Goal: Navigation & Orientation: Find specific page/section

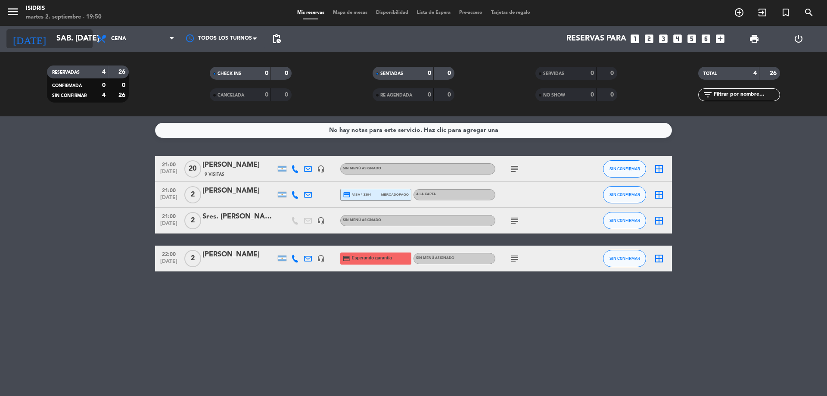
click at [58, 47] on input "sáb. [DATE]" at bounding box center [102, 38] width 100 height 17
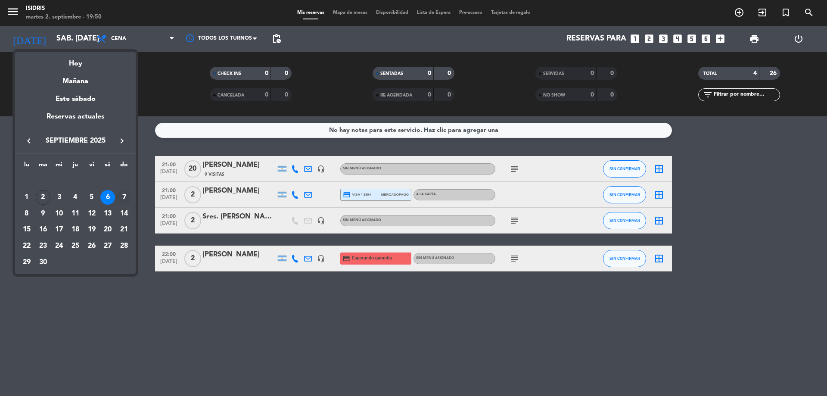
click at [123, 194] on div "7" at bounding box center [124, 197] width 15 height 15
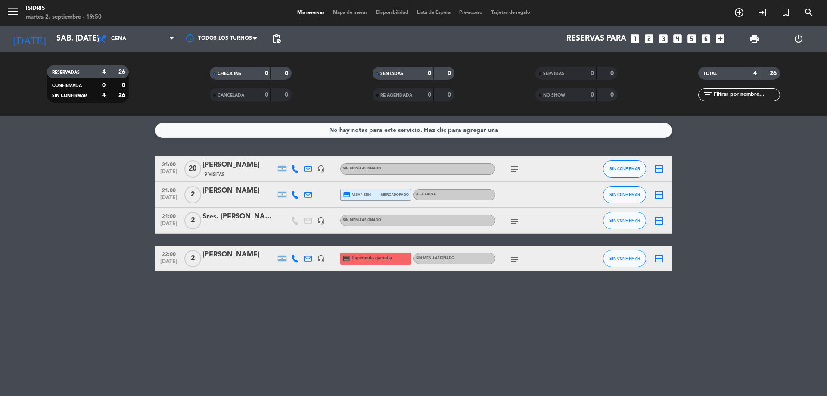
type input "dom. [DATE]"
click at [117, 38] on span "Cena" at bounding box center [118, 39] width 15 height 6
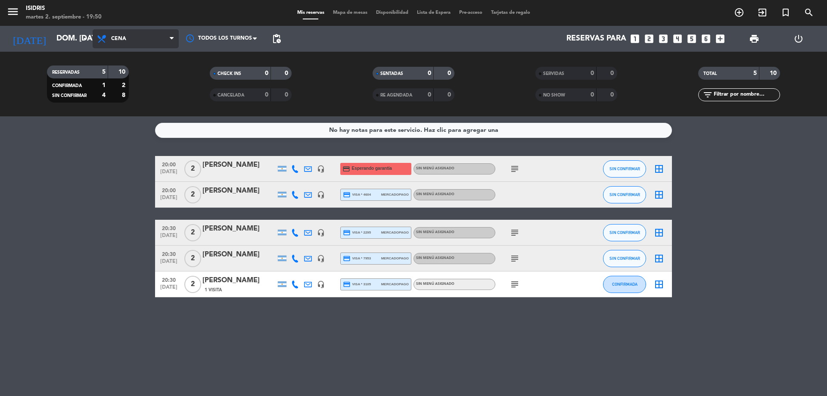
click at [129, 33] on span "Cena" at bounding box center [136, 38] width 86 height 19
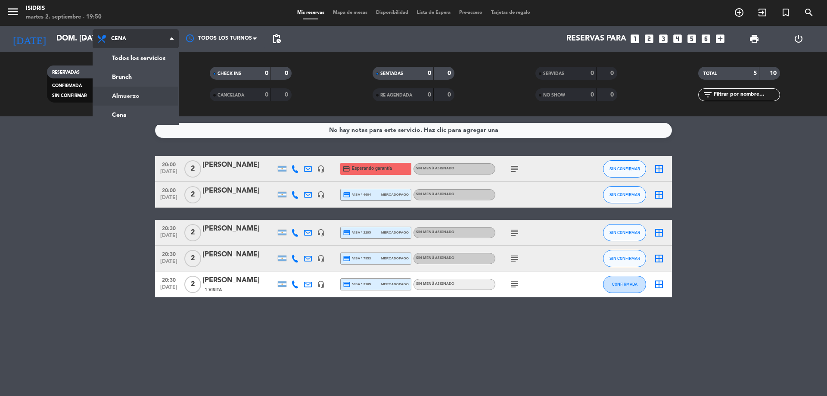
click at [155, 92] on div "menu isidris martes 2. septiembre - 19:50 Mis reservas Mapa de mesas Disponibil…" at bounding box center [413, 58] width 827 height 116
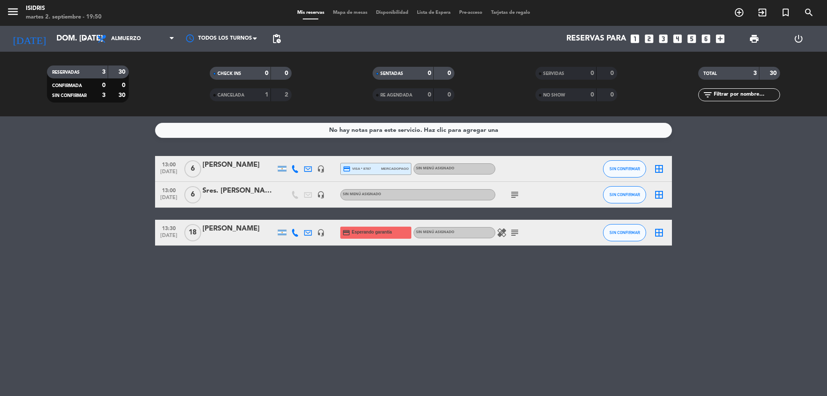
click at [514, 233] on icon "subject" at bounding box center [515, 232] width 10 height 10
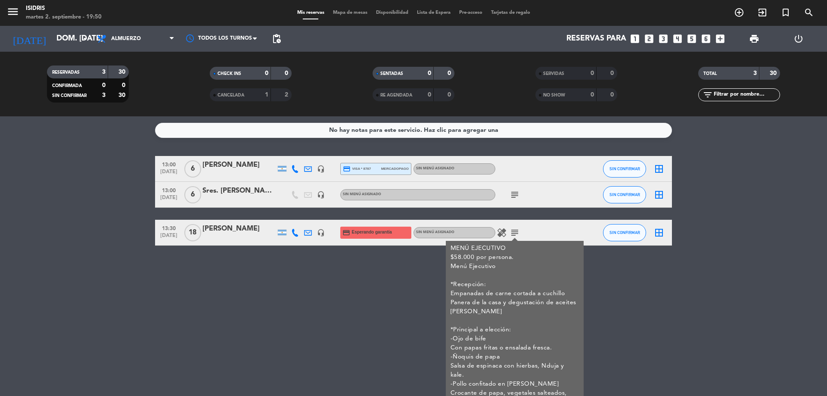
click at [514, 195] on icon "subject" at bounding box center [515, 195] width 10 height 10
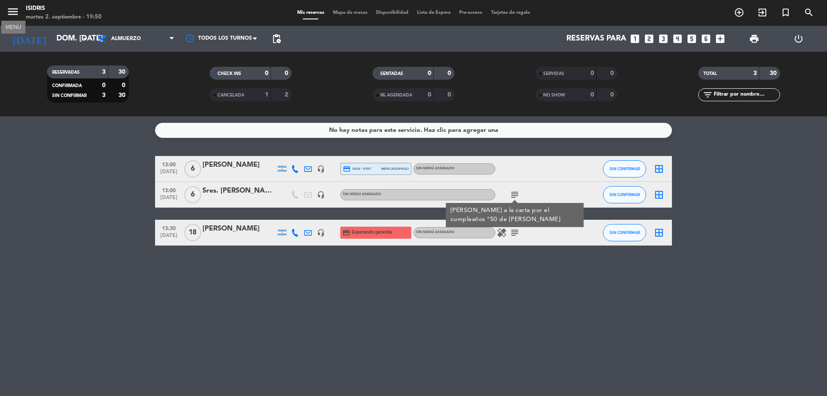
click at [16, 13] on icon "menu" at bounding box center [12, 11] width 13 height 13
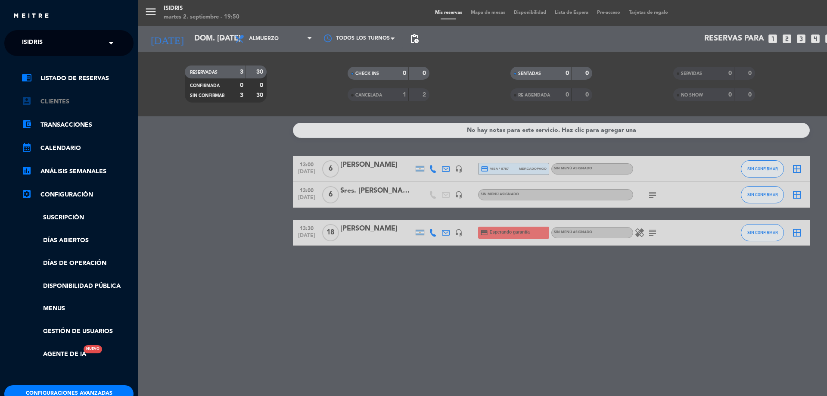
click at [55, 103] on link "account_box Clientes" at bounding box center [78, 102] width 112 height 10
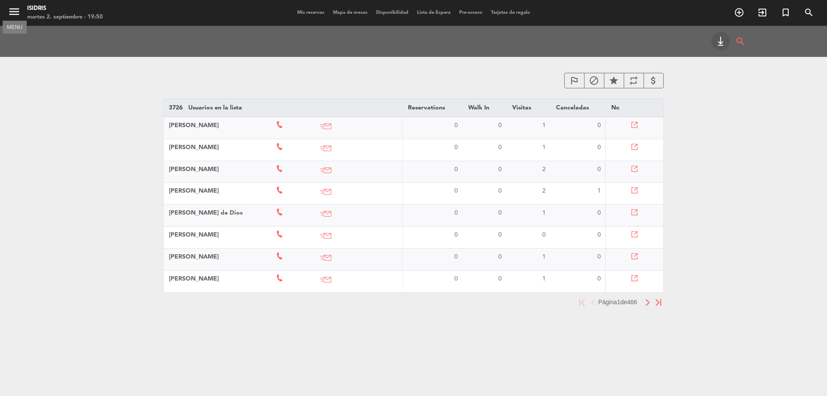
click at [16, 7] on icon "menu" at bounding box center [14, 11] width 13 height 13
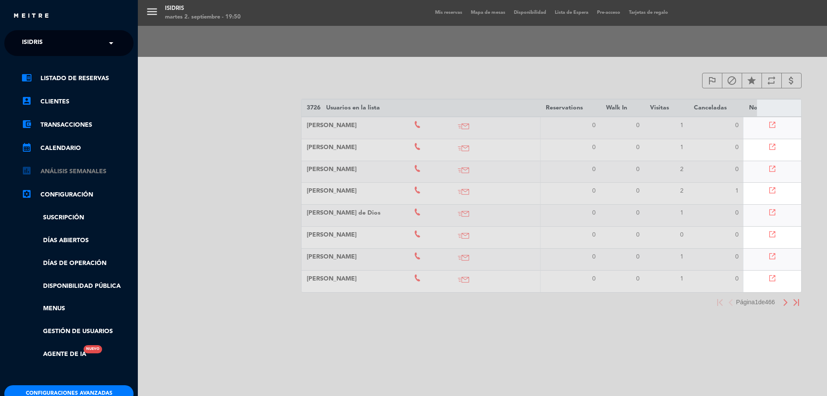
click at [88, 169] on link "assessment ANÁLISIS SEMANALES" at bounding box center [78, 171] width 112 height 10
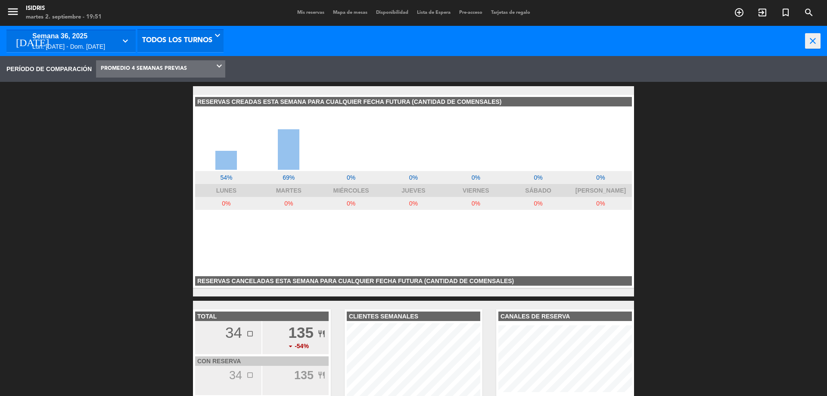
click at [9, 21] on span "menu" at bounding box center [15, 13] width 19 height 20
click at [12, 18] on icon "menu" at bounding box center [12, 11] width 13 height 13
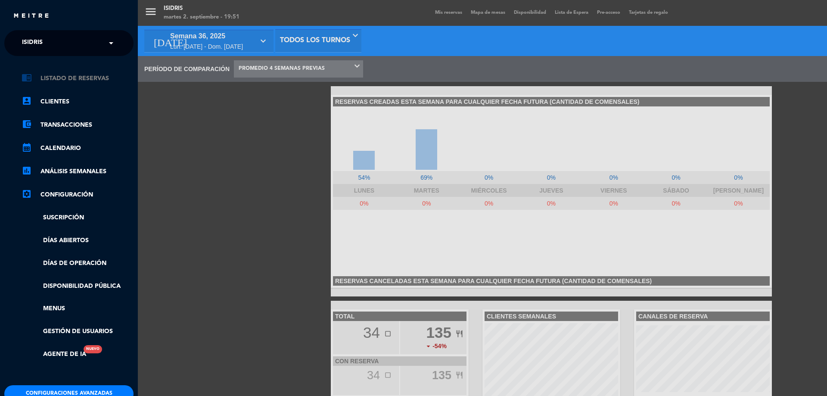
click at [99, 79] on link "chrome_reader_mode Listado de Reservas" at bounding box center [78, 78] width 112 height 10
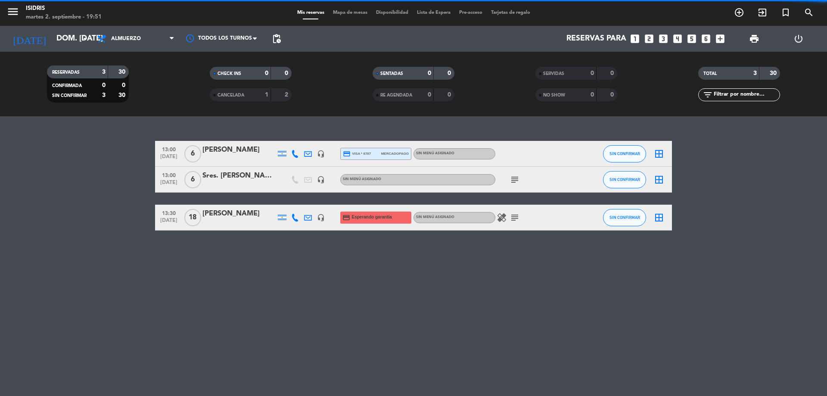
click at [21, 16] on span "menu" at bounding box center [15, 13] width 19 height 20
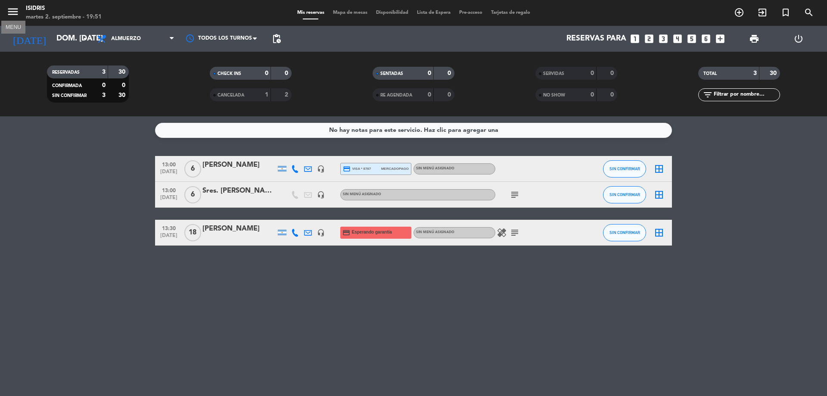
click at [19, 12] on icon "menu" at bounding box center [12, 11] width 13 height 13
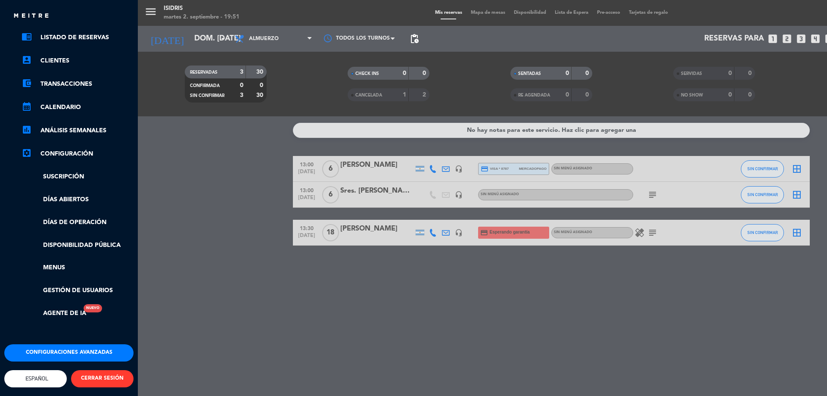
scroll to position [47, 0]
drag, startPoint x: 72, startPoint y: 341, endPoint x: 90, endPoint y: 325, distance: 24.1
click at [90, 325] on div "× isidris × chrome_reader_mode Listado de Reservas account_box Clientes account…" at bounding box center [68, 187] width 129 height 396
click at [75, 347] on button "Configuraciones avanzadas" at bounding box center [68, 352] width 129 height 17
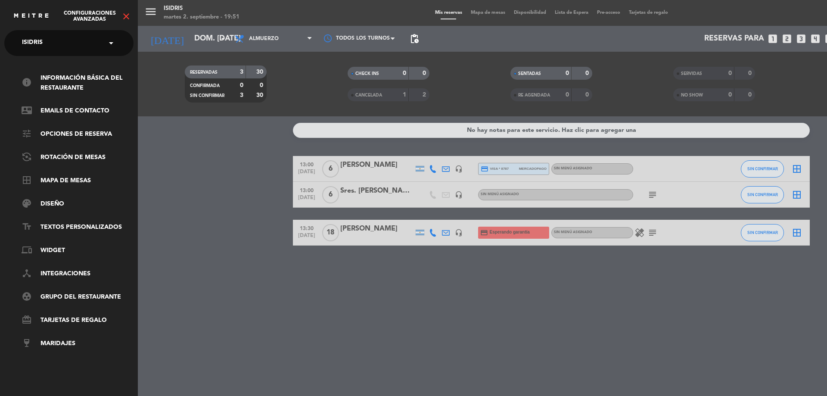
scroll to position [0, 0]
click at [95, 85] on link "info Información básica del restaurante" at bounding box center [78, 83] width 112 height 20
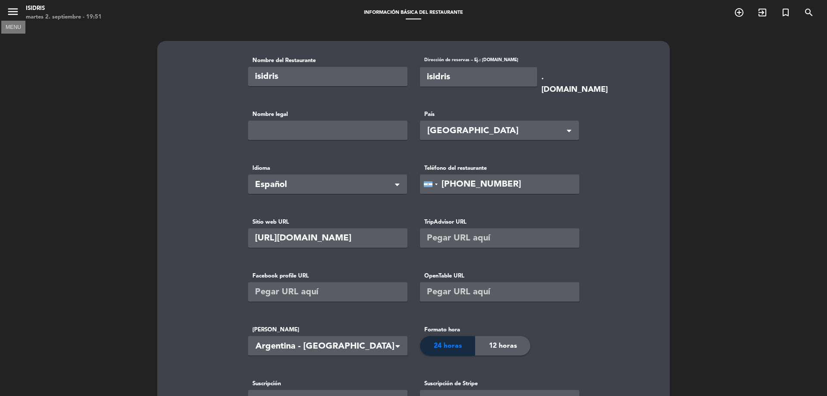
click at [16, 7] on icon "menu" at bounding box center [12, 11] width 13 height 13
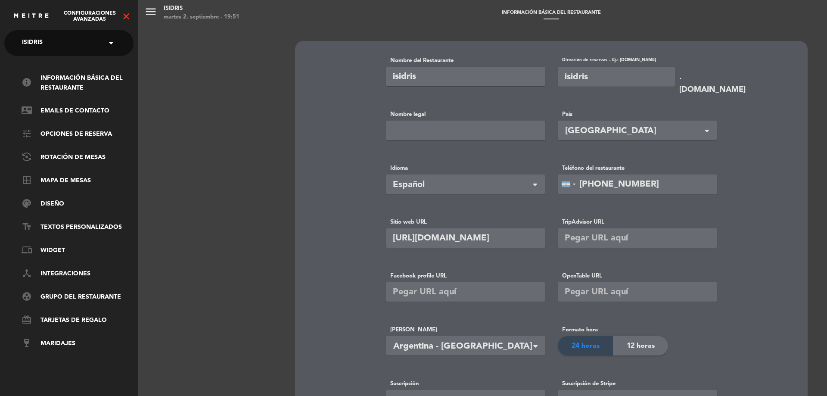
click at [120, 23] on div "Configuraciones avanzadas close" at bounding box center [69, 13] width 138 height 26
click at [120, 20] on span "Configuraciones avanzadas" at bounding box center [89, 16] width 63 height 12
click at [125, 17] on icon "close" at bounding box center [126, 16] width 10 height 10
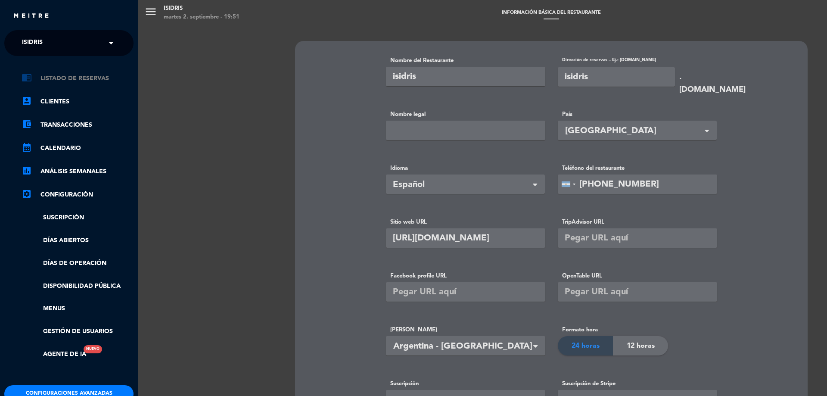
click at [85, 79] on link "chrome_reader_mode Listado de Reservas" at bounding box center [78, 78] width 112 height 10
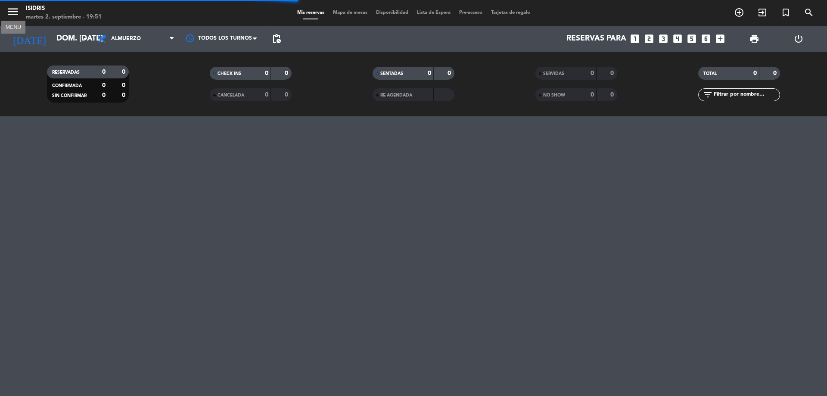
click at [16, 16] on icon "menu" at bounding box center [12, 11] width 13 height 13
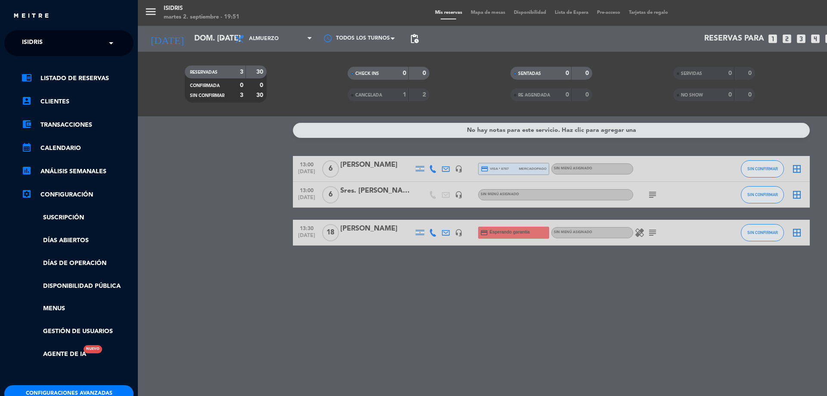
click at [179, 141] on div "menu isidris martes 2. septiembre - 19:51 Mis reservas Mapa de mesas Disponibil…" at bounding box center [551, 198] width 827 height 396
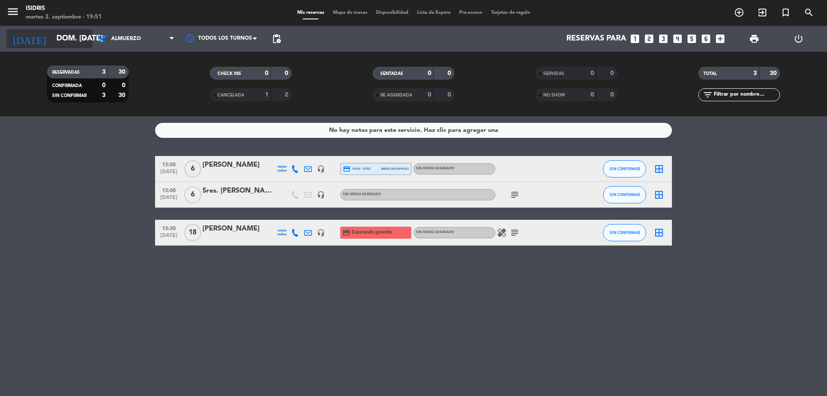
click at [67, 37] on input "dom. [DATE]" at bounding box center [102, 38] width 100 height 17
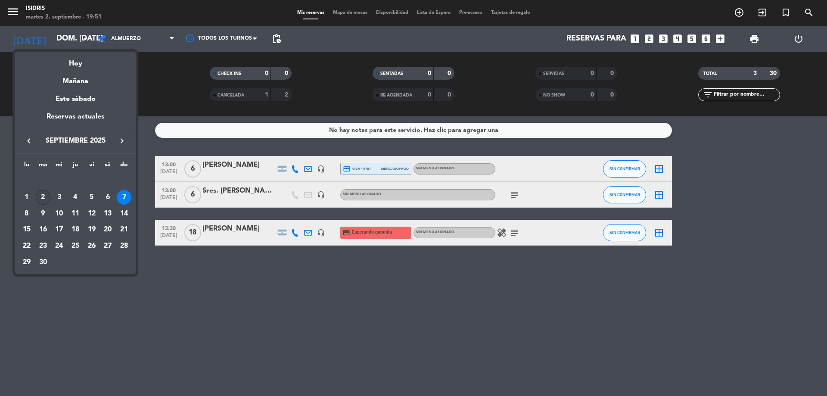
click at [46, 196] on div "2" at bounding box center [43, 197] width 15 height 15
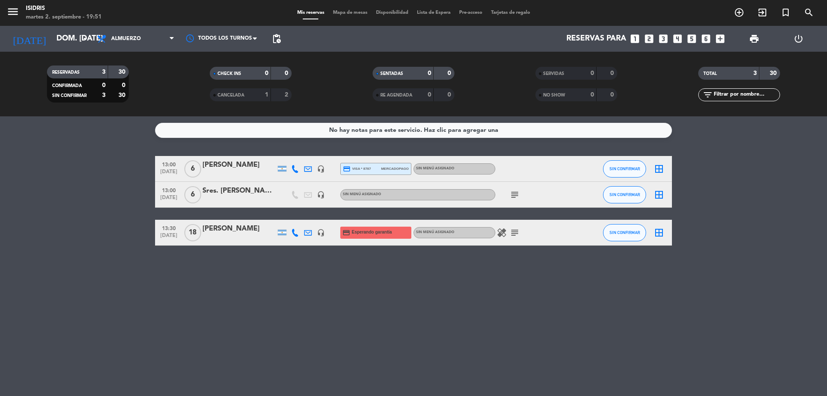
type input "[DATE] sep."
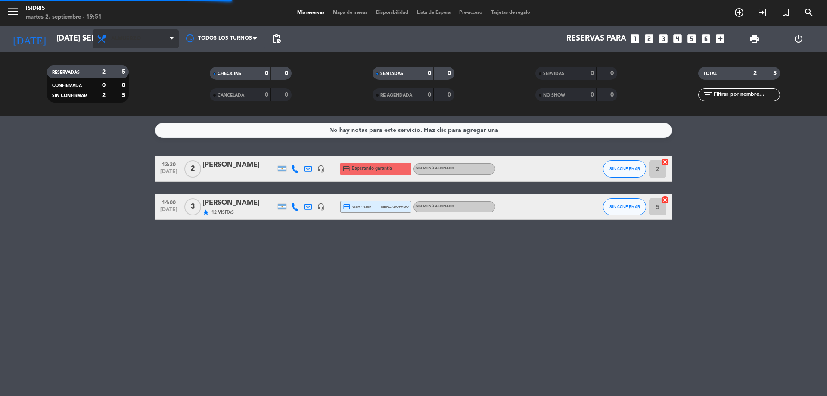
click at [145, 41] on span "Almuerzo" at bounding box center [136, 38] width 86 height 19
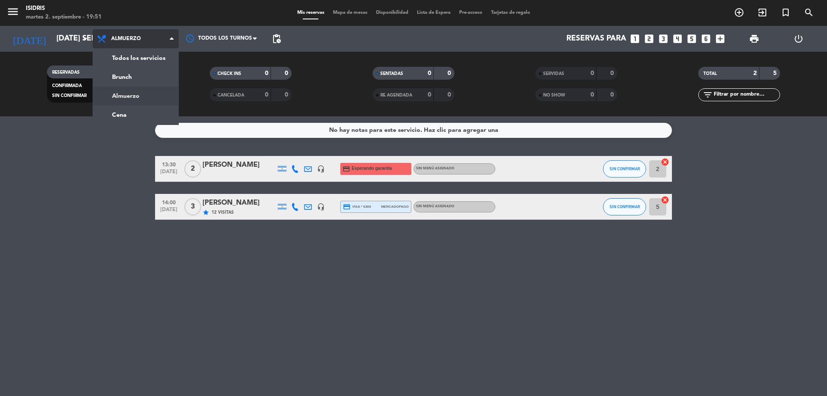
click at [141, 109] on div "menu isidris martes 2. septiembre - 19:51 Mis reservas Mapa de mesas Disponibil…" at bounding box center [413, 58] width 827 height 116
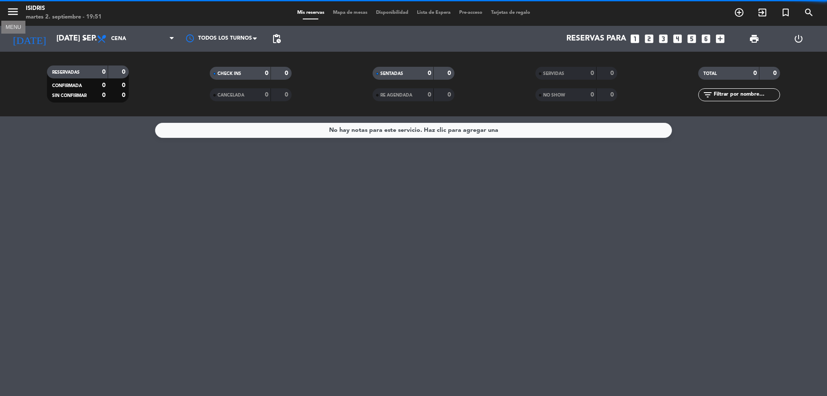
click at [11, 8] on icon "menu" at bounding box center [12, 11] width 13 height 13
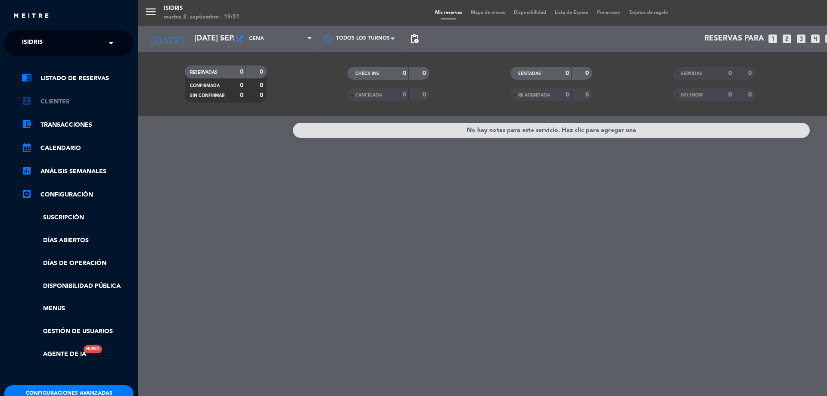
click at [61, 103] on link "account_box Clientes" at bounding box center [78, 102] width 112 height 10
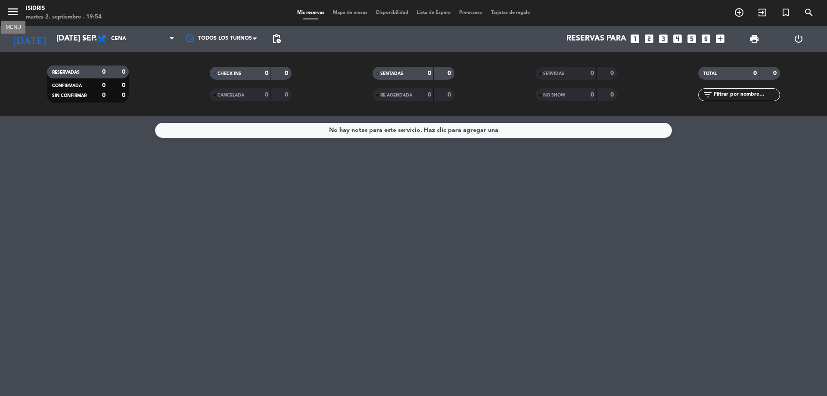
click at [12, 13] on icon "menu" at bounding box center [12, 11] width 13 height 13
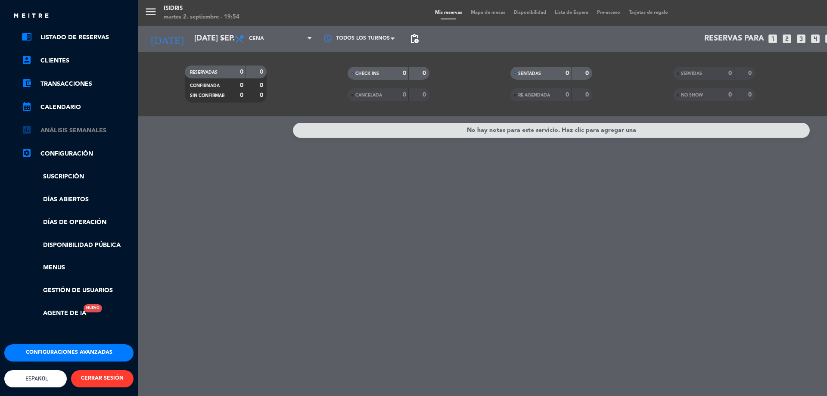
scroll to position [47, 0]
click at [93, 286] on link "Gestión de usuarios" at bounding box center [78, 291] width 112 height 10
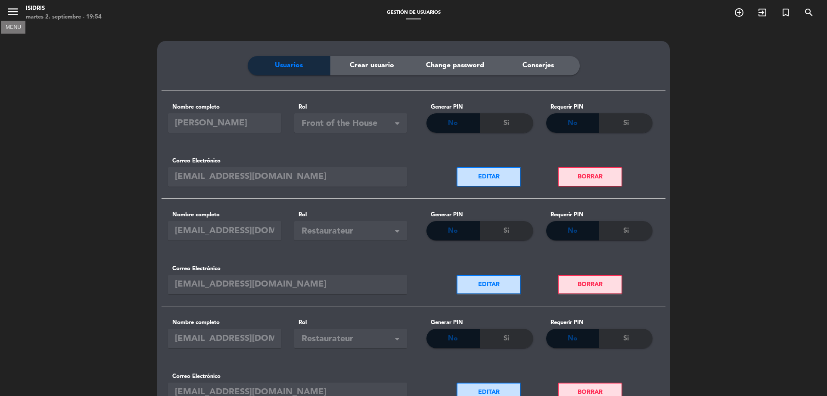
click at [16, 10] on icon "menu" at bounding box center [12, 11] width 13 height 13
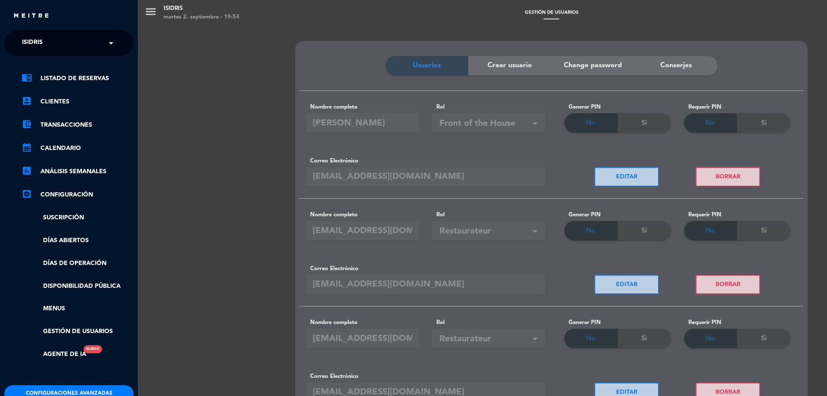
click at [72, 96] on ul "chrome_reader_mode Listado de Reservas account_box Clientes account_balance_wal…" at bounding box center [68, 216] width 129 height 286
click at [67, 102] on link "account_box Clientes" at bounding box center [78, 102] width 112 height 10
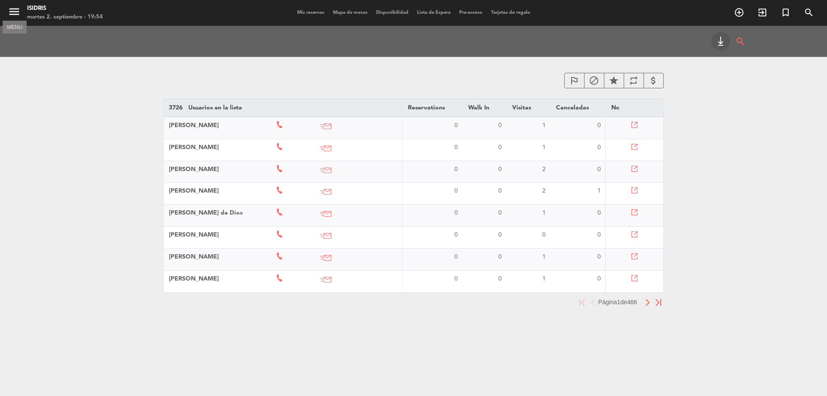
click at [15, 9] on icon "menu" at bounding box center [14, 11] width 13 height 13
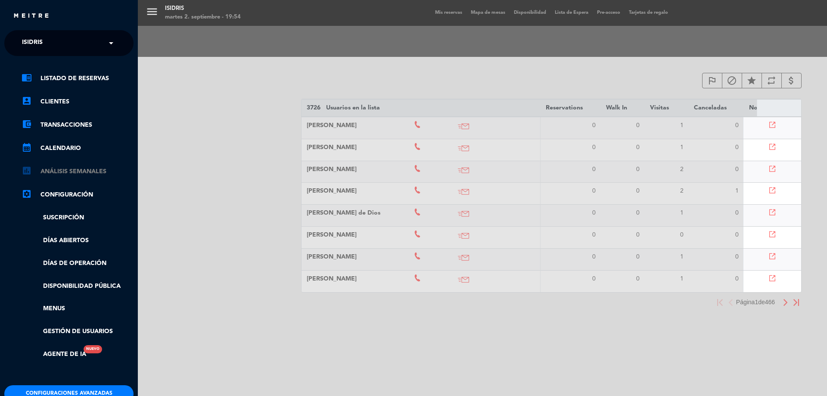
click at [75, 175] on link "assessment ANÁLISIS SEMANALES" at bounding box center [78, 171] width 112 height 10
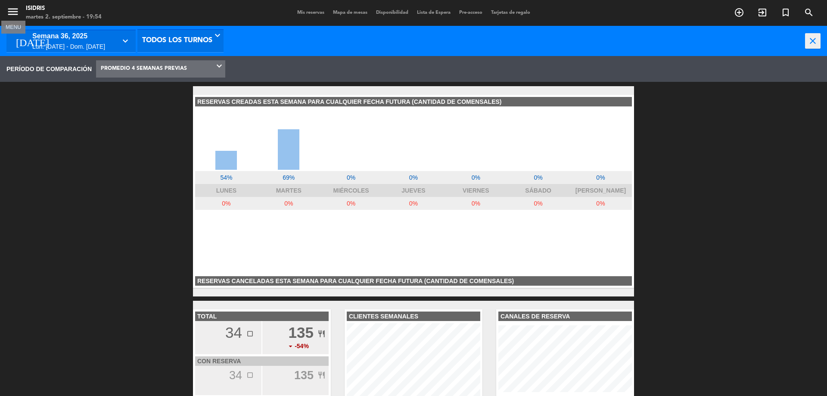
click at [11, 6] on icon "menu" at bounding box center [12, 11] width 13 height 13
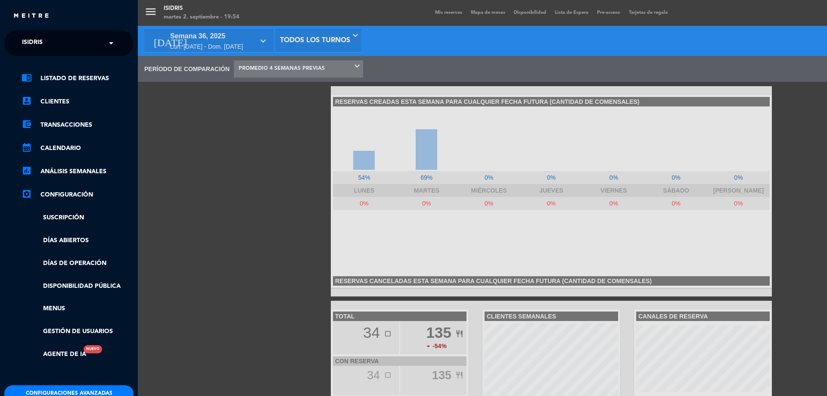
click at [52, 75] on link "chrome_reader_mode Listado de Reservas" at bounding box center [78, 78] width 112 height 10
